Goal: Transaction & Acquisition: Purchase product/service

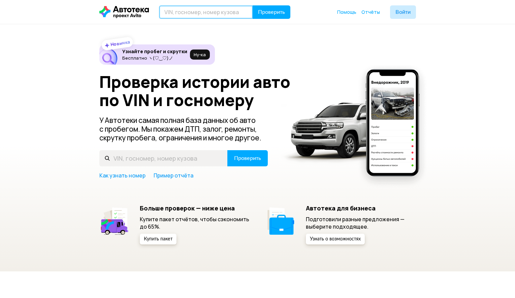
click at [182, 14] on input "text" at bounding box center [206, 11] width 94 height 13
paste input "[US_VEHICLE_IDENTIFICATION_NUMBER]"
type input "[US_VEHICLE_IDENTIFICATION_NUMBER]"
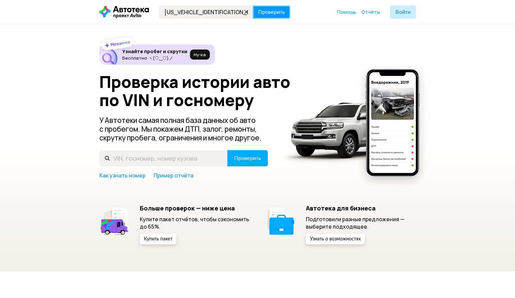
click at [283, 9] on button "Проверить" at bounding box center [272, 11] width 38 height 13
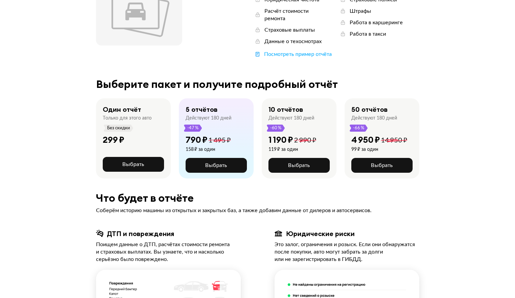
scroll to position [123, 0]
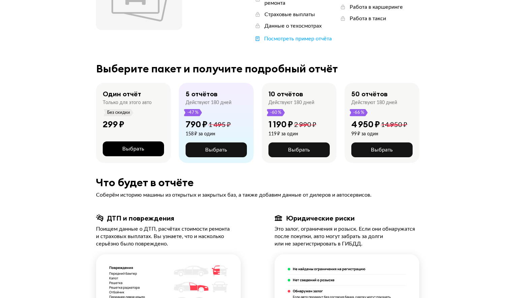
click at [127, 146] on span "Выбрать" at bounding box center [133, 148] width 22 height 5
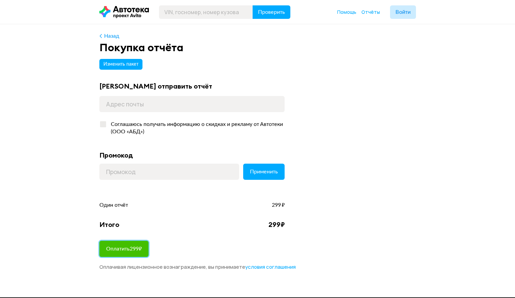
click at [141, 250] on span "Оплатить 299 ₽" at bounding box center [124, 248] width 36 height 5
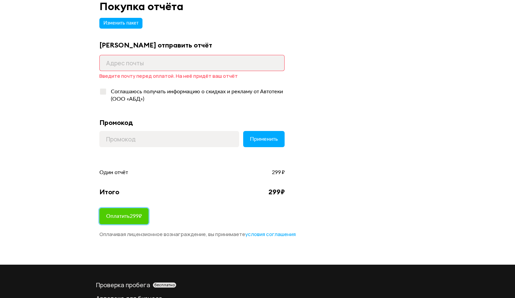
scroll to position [34, 0]
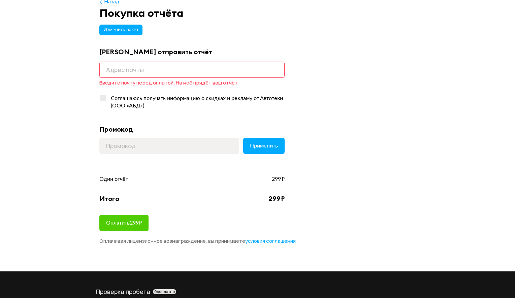
click at [165, 69] on input "email" at bounding box center [191, 70] width 185 height 16
type input "[EMAIL_ADDRESS][DOMAIN_NAME]"
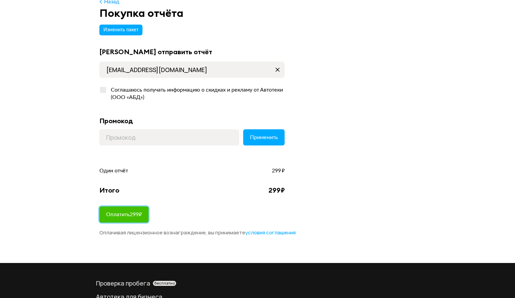
click at [131, 216] on span "Оплатить 299 ₽" at bounding box center [124, 214] width 36 height 5
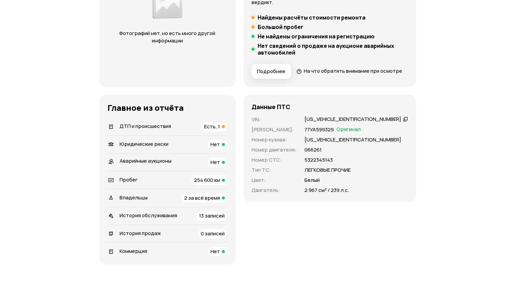
scroll to position [164, 0]
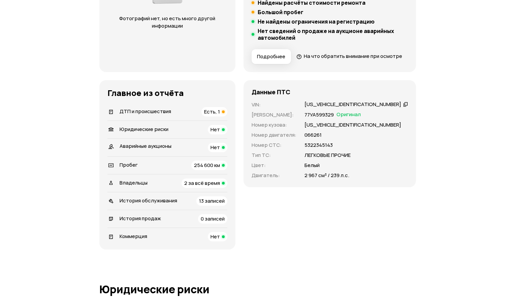
click at [220, 115] on span "Есть, 1" at bounding box center [212, 111] width 16 height 7
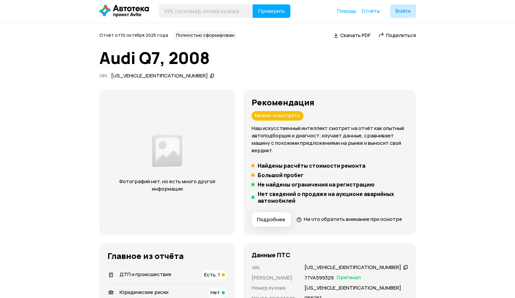
scroll to position [0, 0]
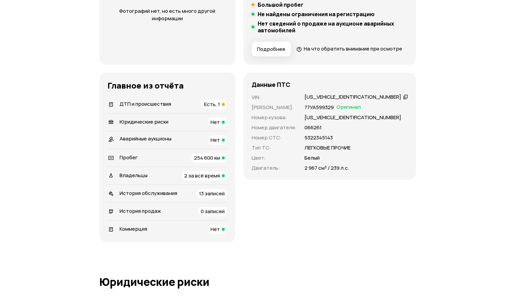
click at [227, 109] on div "Есть, 1" at bounding box center [214, 104] width 26 height 9
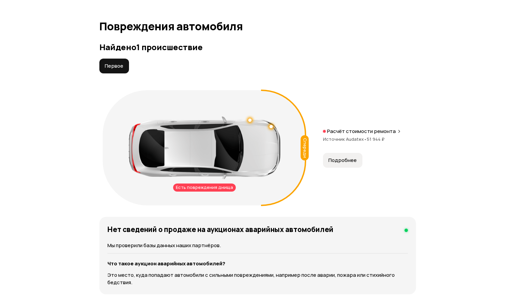
scroll to position [761, 0]
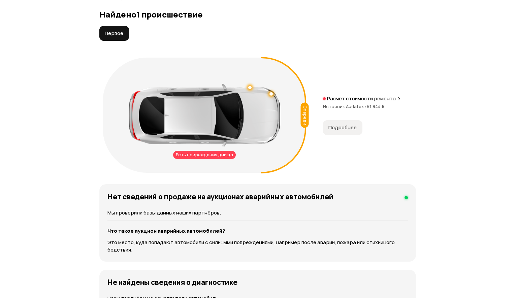
click at [193, 159] on div "Есть повреждения днища" at bounding box center [204, 155] width 63 height 8
click at [340, 115] on div "Расчёт стоимости ремонта Источник Audatex • 51 944 ₽" at bounding box center [369, 106] width 93 height 22
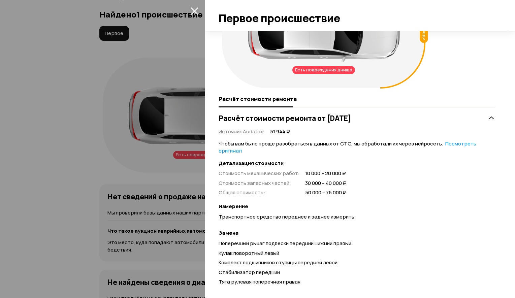
scroll to position [73, 0]
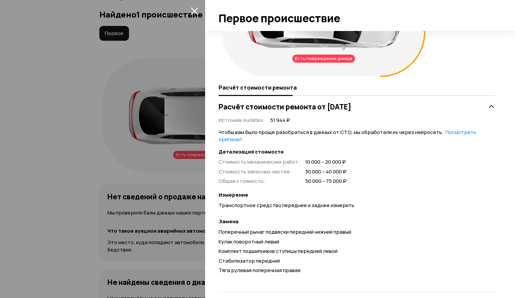
click at [196, 11] on icon "закрыть" at bounding box center [195, 11] width 8 height 8
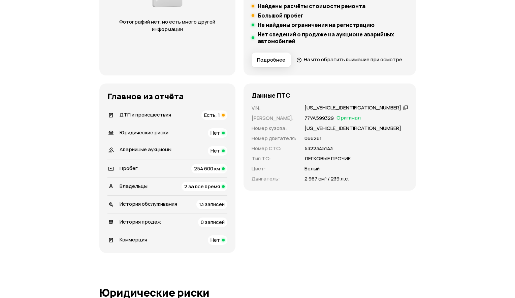
scroll to position [177, 0]
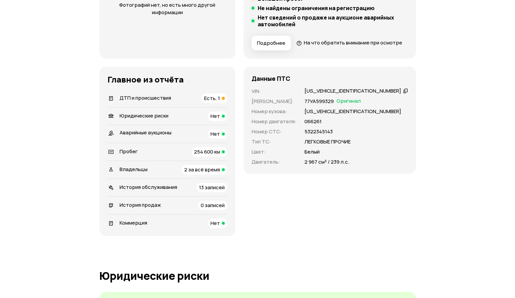
click at [225, 191] on span "13 записей" at bounding box center [212, 187] width 26 height 7
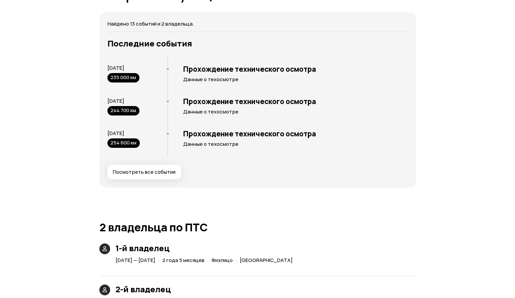
scroll to position [1357, 0]
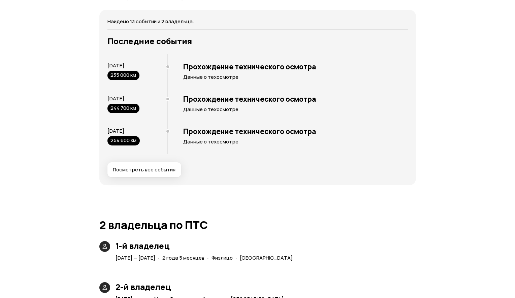
click at [165, 173] on span "Посмотреть все события" at bounding box center [144, 169] width 63 height 7
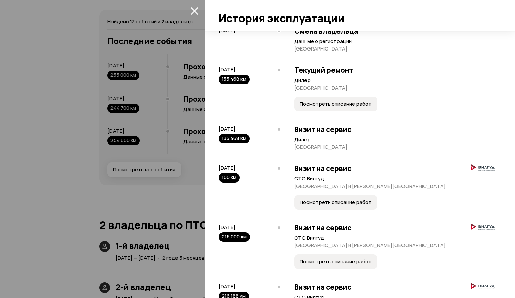
scroll to position [197, 0]
click at [332, 107] on span "Посмотреть описание работ" at bounding box center [336, 103] width 72 height 7
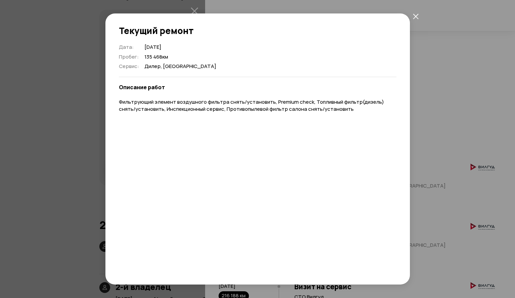
click at [415, 16] on icon "закрыть" at bounding box center [415, 15] width 5 height 5
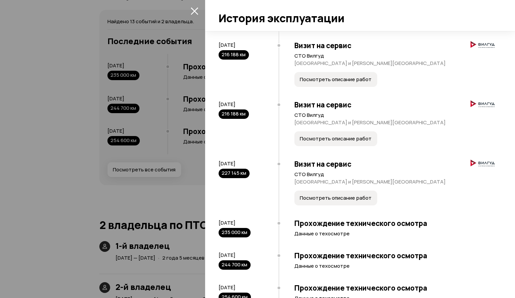
scroll to position [470, 0]
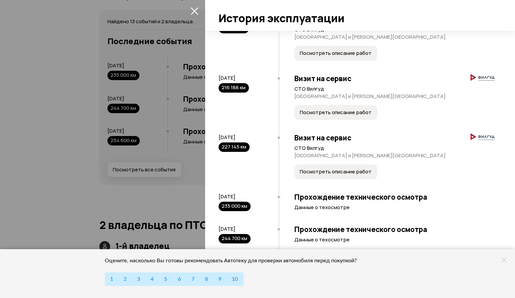
click at [356, 170] on span "Посмотреть описание работ" at bounding box center [336, 171] width 72 height 7
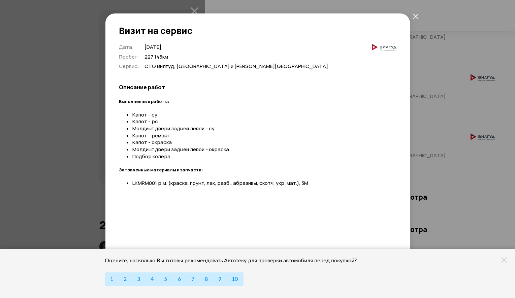
click at [415, 19] on button "закрыть" at bounding box center [416, 16] width 12 height 12
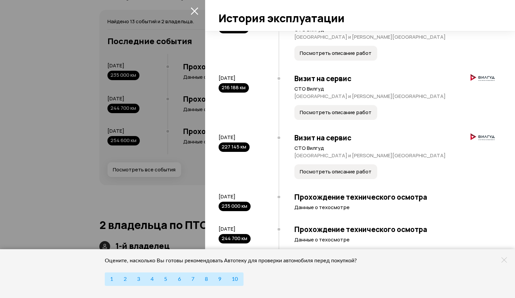
click at [195, 10] on icon "закрыть" at bounding box center [194, 10] width 7 height 7
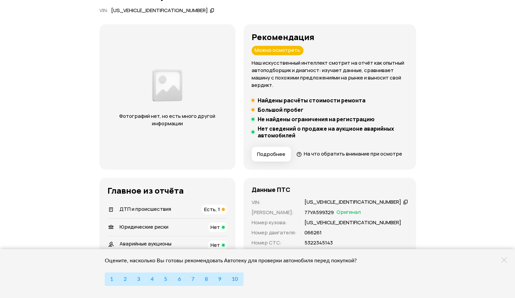
scroll to position [81, 0]
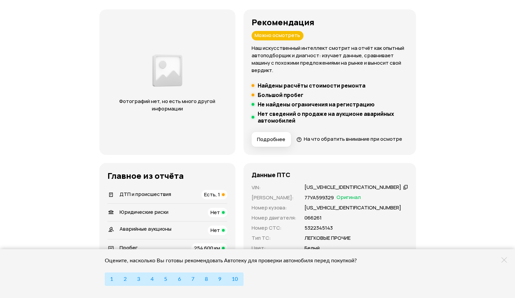
click at [285, 138] on span "Подробнее" at bounding box center [271, 139] width 28 height 7
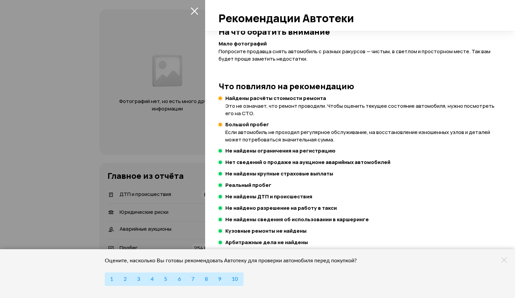
scroll to position [97, 0]
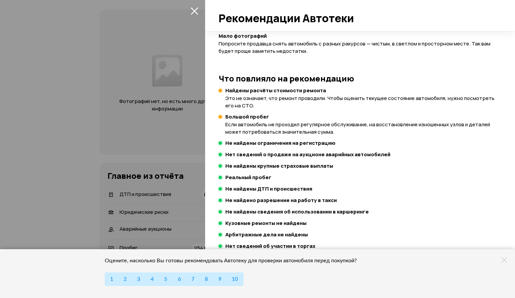
click at [193, 12] on icon "закрыть" at bounding box center [194, 10] width 7 height 7
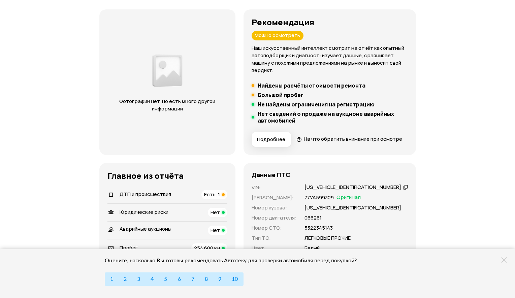
click at [322, 87] on h5 "Найдены расчёты стоимости ремонта" at bounding box center [312, 85] width 108 height 7
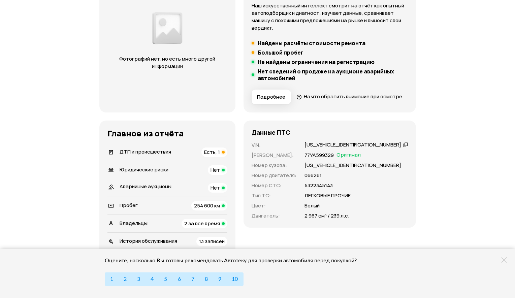
scroll to position [132, 0]
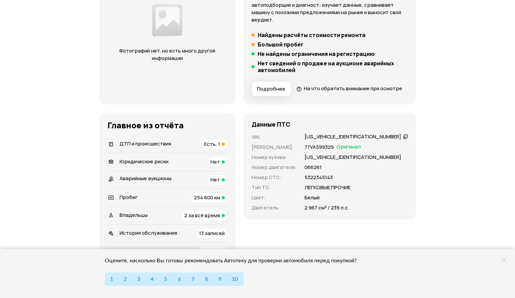
click at [221, 149] on div "ДТП и происшествия Есть, 1" at bounding box center [167, 143] width 120 height 9
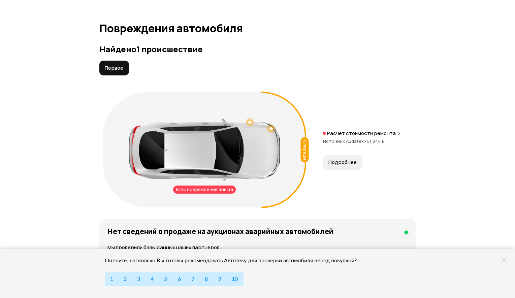
scroll to position [761, 0]
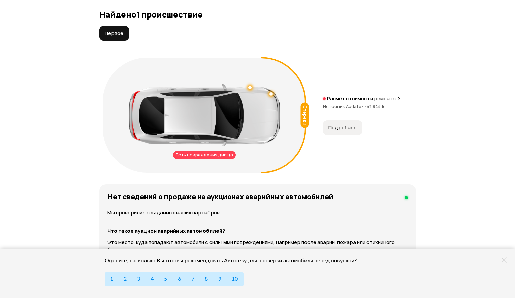
click at [348, 131] on span "Подробнее" at bounding box center [342, 127] width 28 height 7
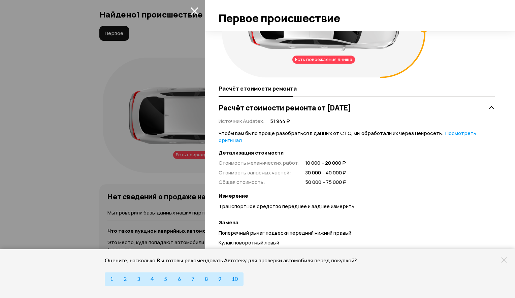
scroll to position [73, 0]
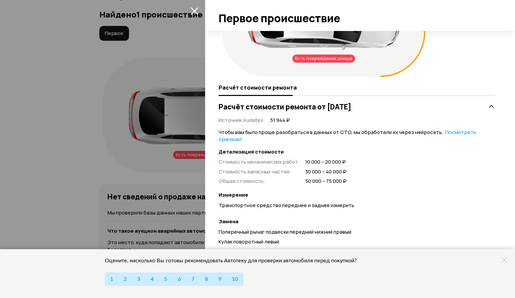
click at [195, 11] on icon "закрыть" at bounding box center [195, 11] width 8 height 8
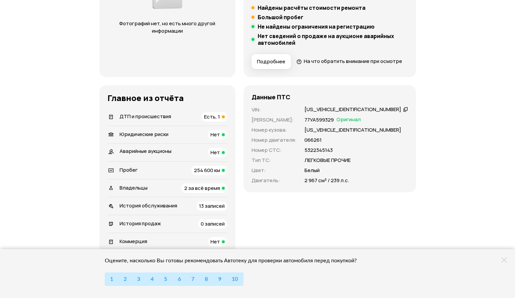
scroll to position [0, 0]
